Goal: Ask a question

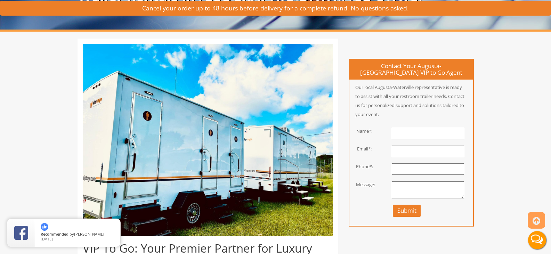
scroll to position [42, 0]
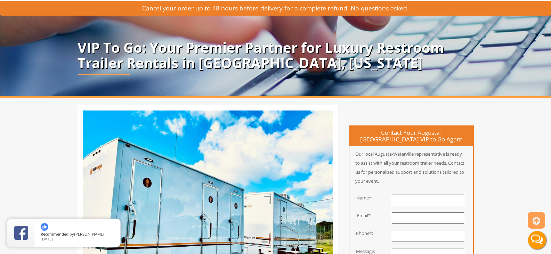
click at [400, 200] on input "text" at bounding box center [428, 200] width 72 height 11
type input "[PERSON_NAME]"
type input "[EMAIL_ADDRESS][DOMAIN_NAME]"
type input "dont call"
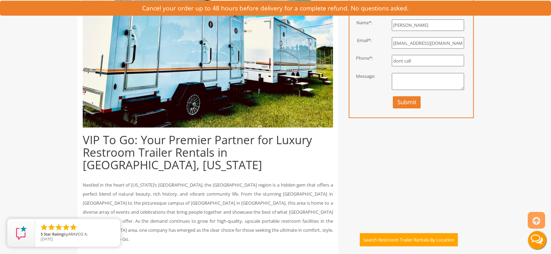
scroll to position [218, 0]
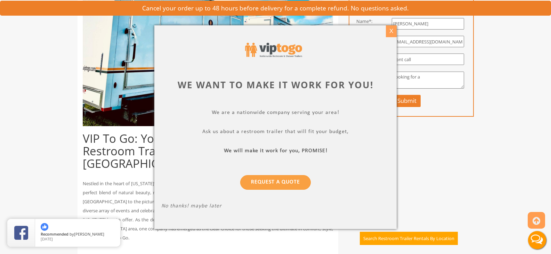
click at [390, 28] on div "X" at bounding box center [391, 31] width 11 height 12
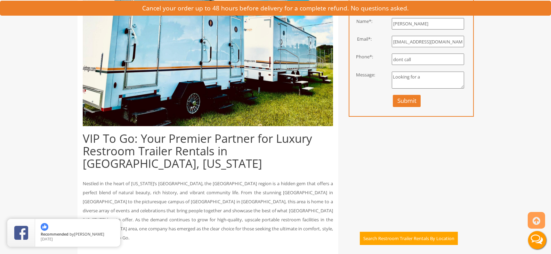
drag, startPoint x: 422, startPoint y: 73, endPoint x: 386, endPoint y: 74, distance: 35.8
click at [386, 74] on div "Looking for a" at bounding box center [428, 84] width 101 height 24
type textarea "Will you come up to [GEOGRAPHIC_DATA][US_STATE]?"
click at [395, 99] on button "Submit" at bounding box center [407, 101] width 28 height 12
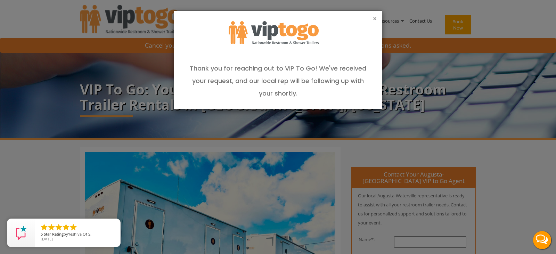
click at [373, 17] on button "×" at bounding box center [375, 18] width 4 height 7
